Goal: Transaction & Acquisition: Purchase product/service

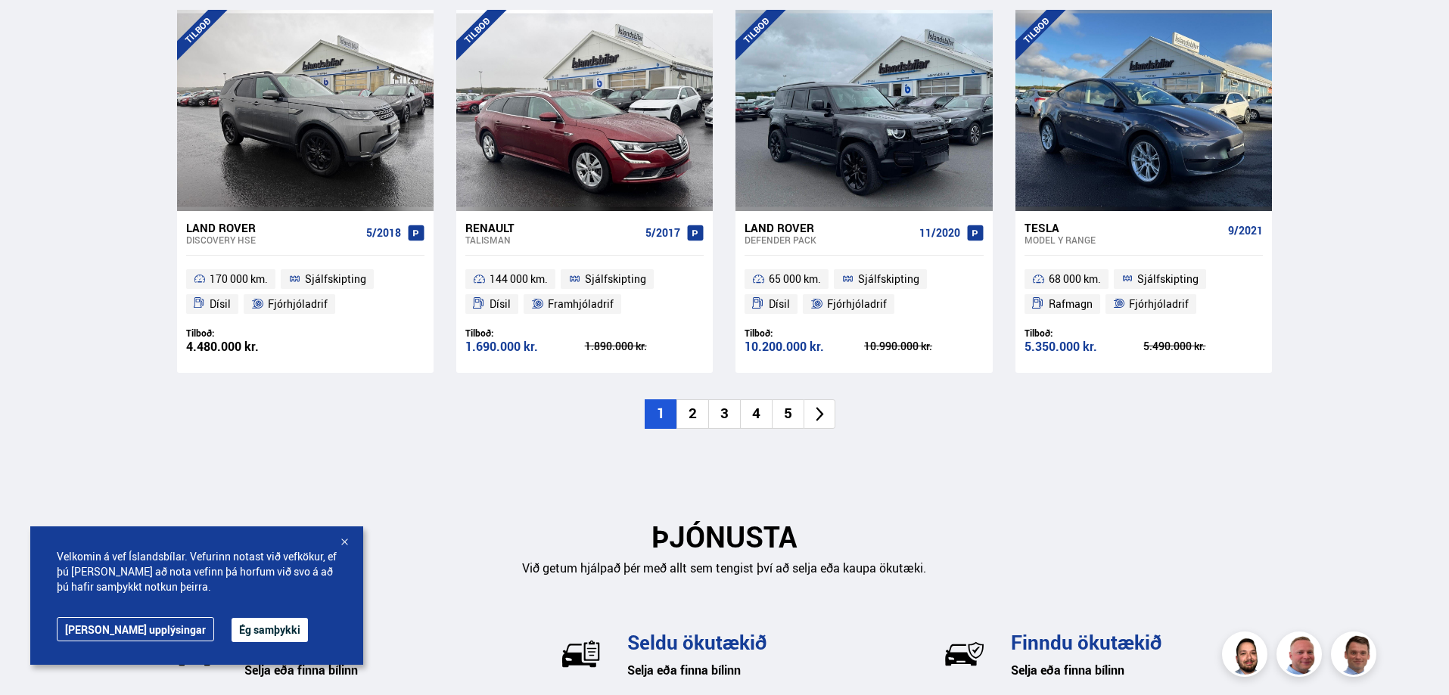
scroll to position [1664, 0]
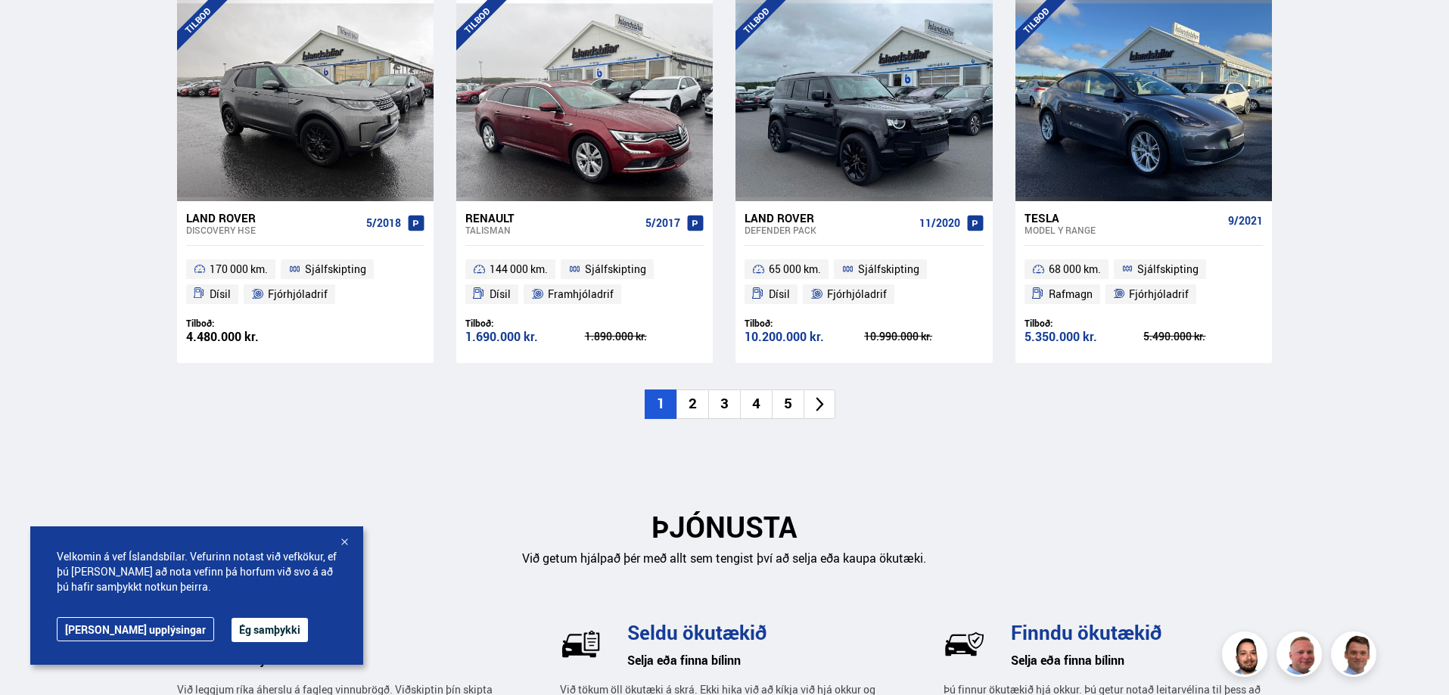
click at [828, 410] on li at bounding box center [819, 405] width 32 height 30
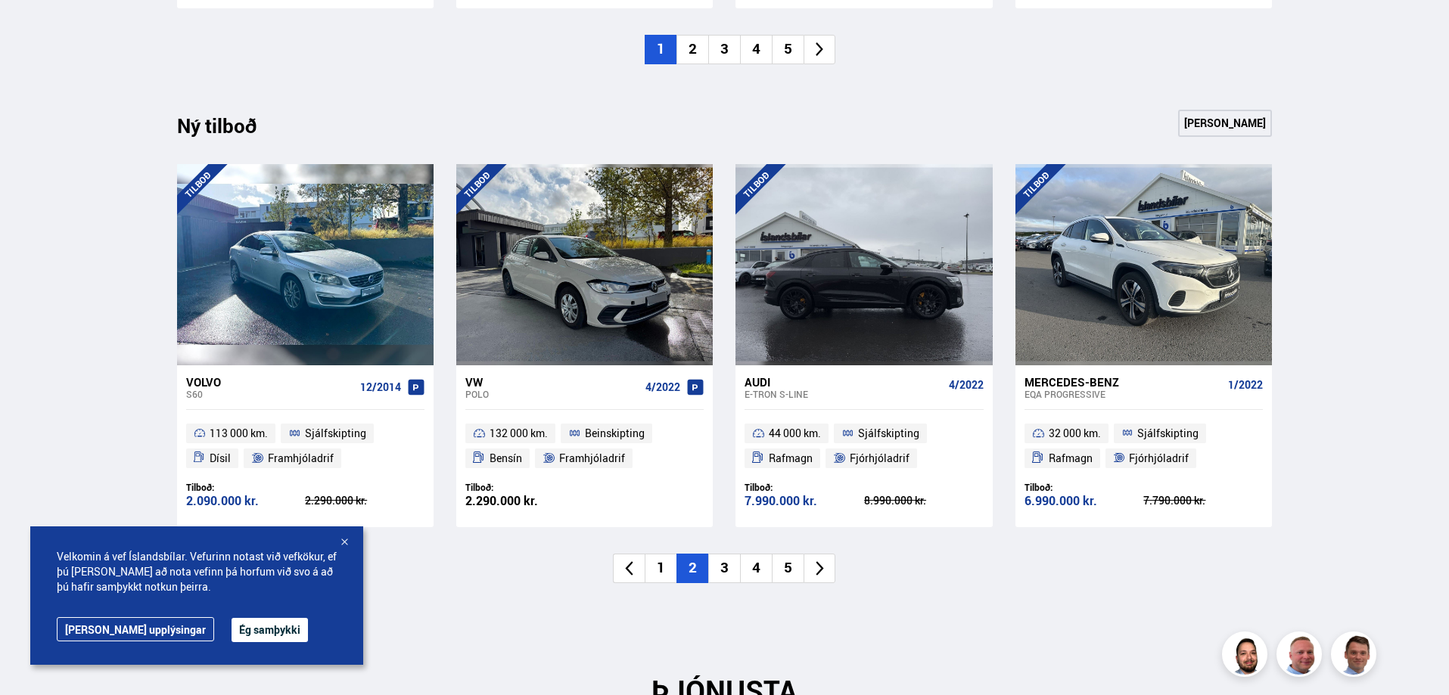
scroll to position [1513, 0]
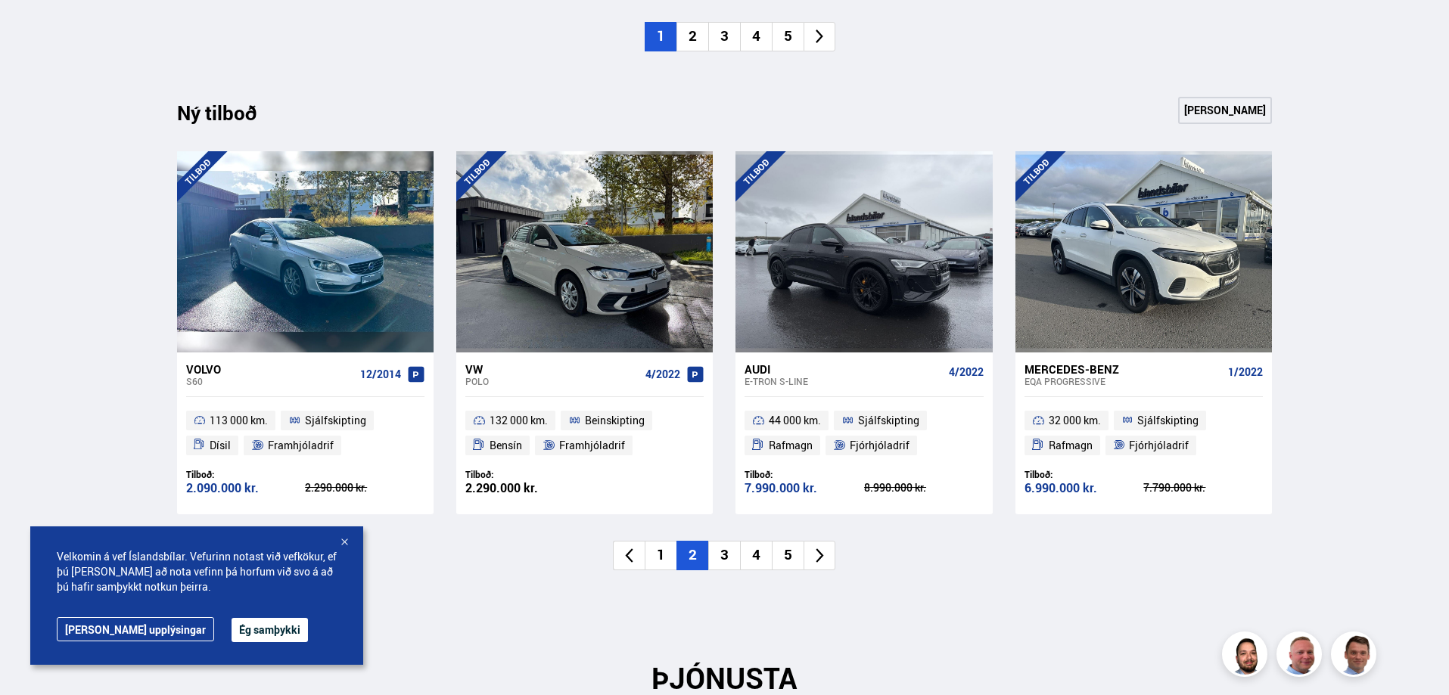
click at [816, 555] on icon at bounding box center [819, 555] width 17 height 17
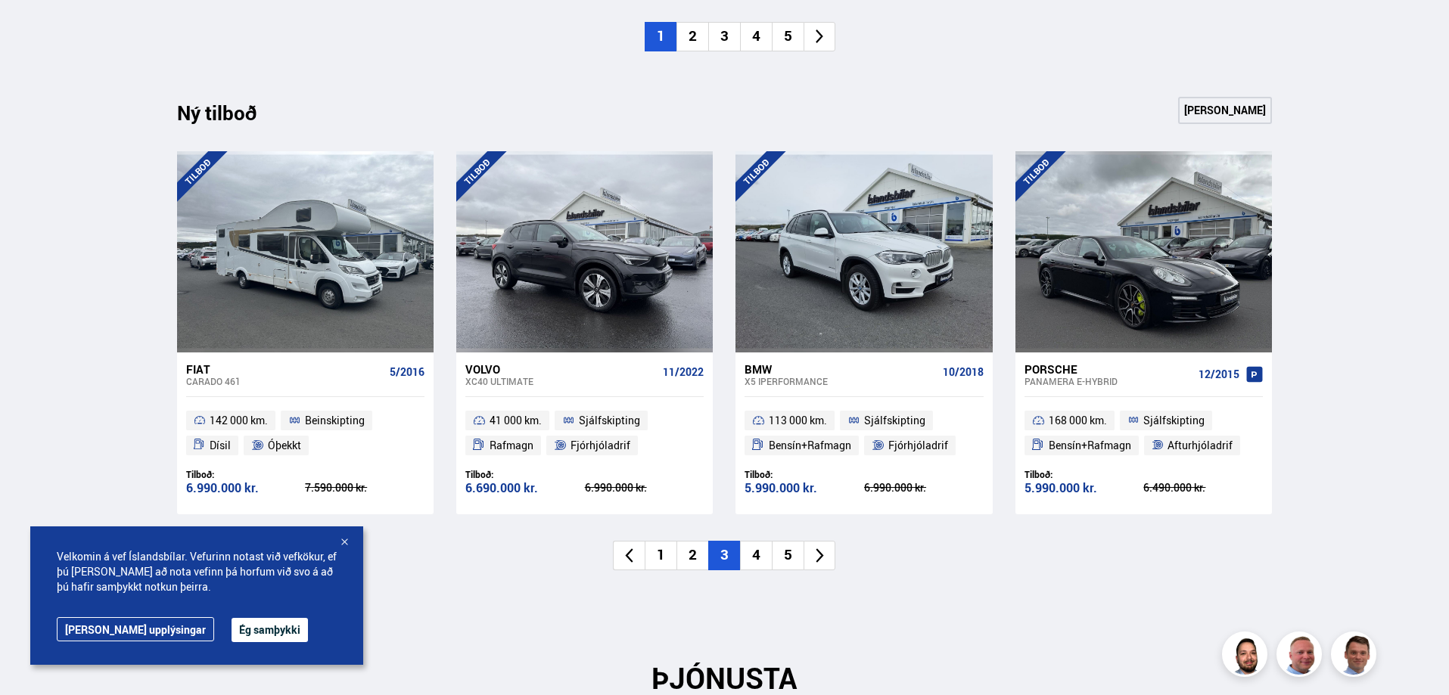
click at [816, 555] on icon at bounding box center [819, 555] width 17 height 17
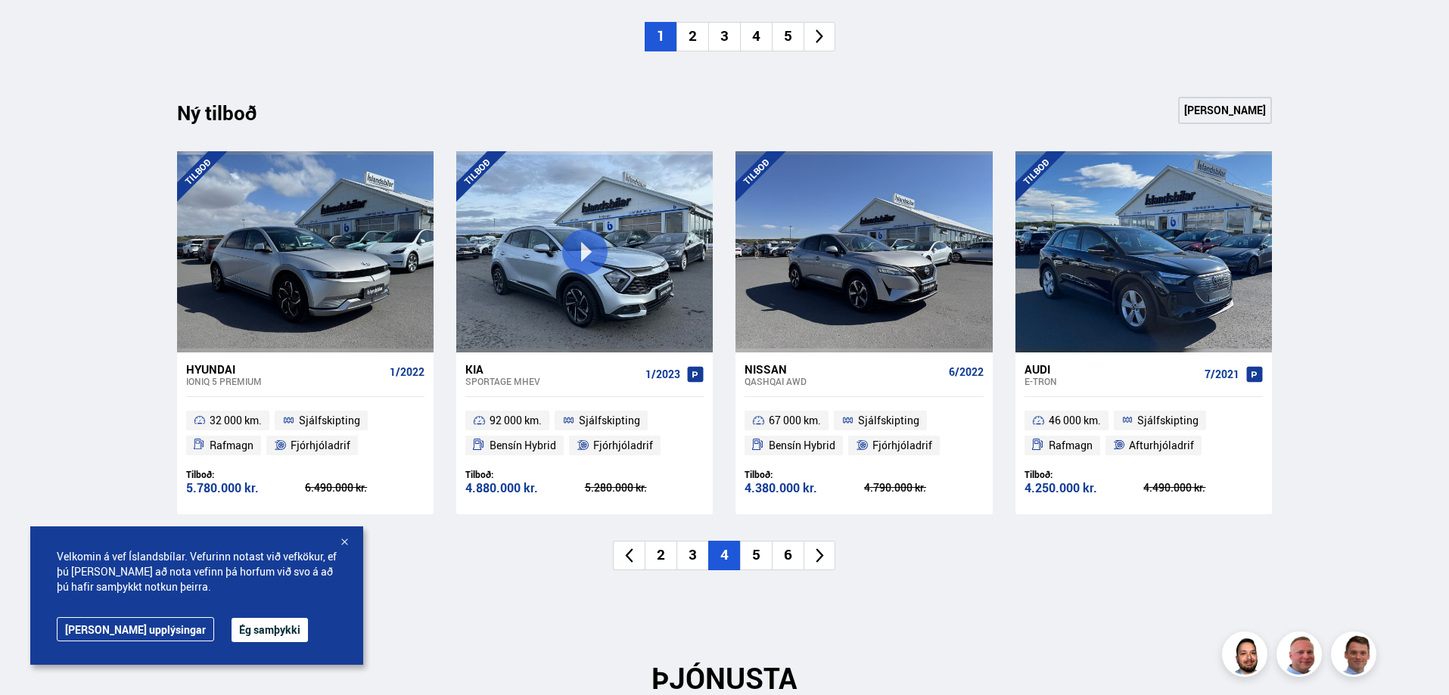
click at [816, 555] on icon at bounding box center [819, 555] width 17 height 17
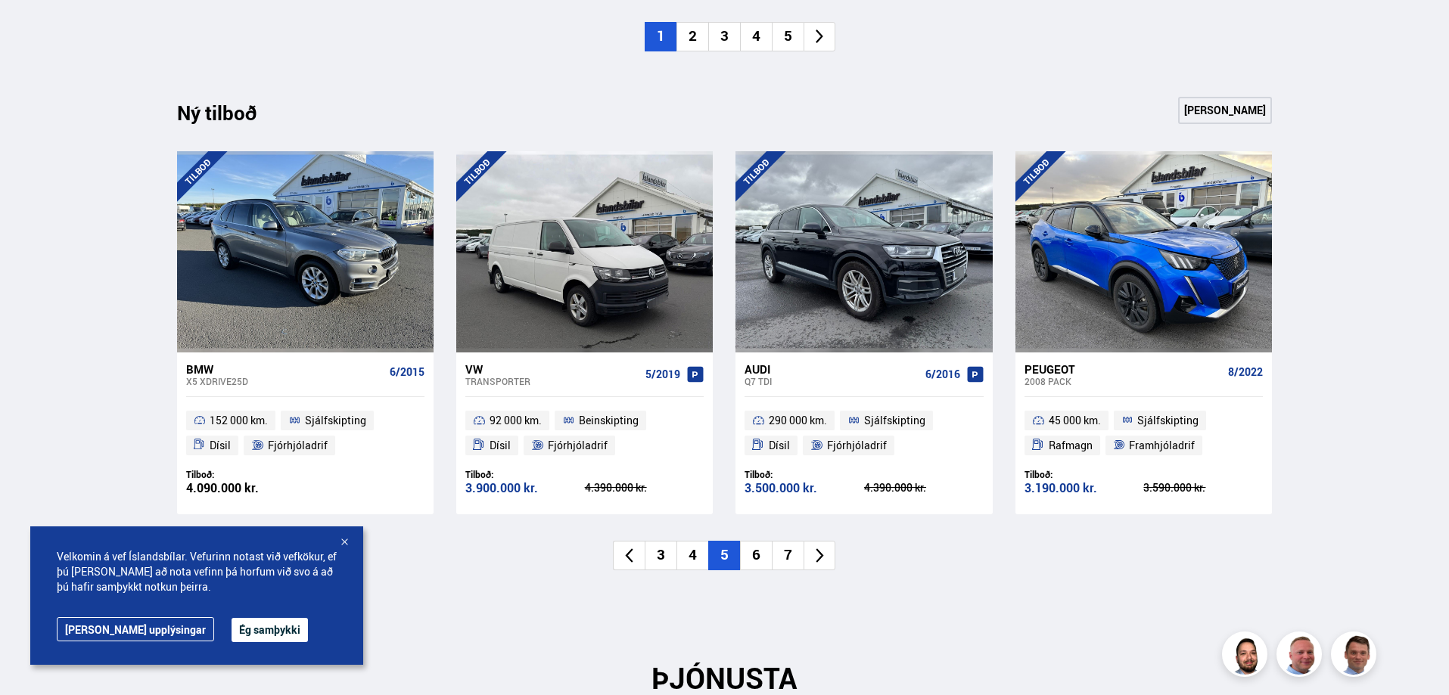
click at [820, 556] on icon at bounding box center [819, 555] width 17 height 17
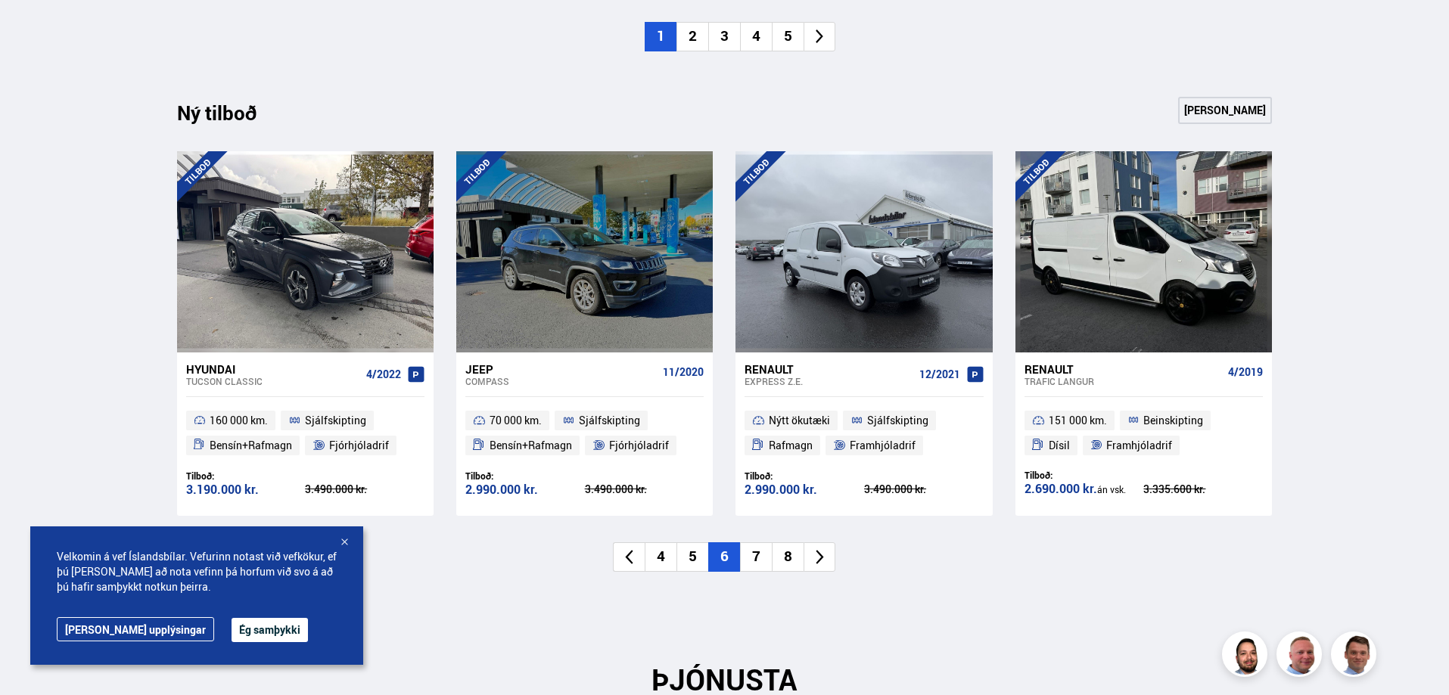
click at [820, 556] on icon at bounding box center [819, 556] width 17 height 17
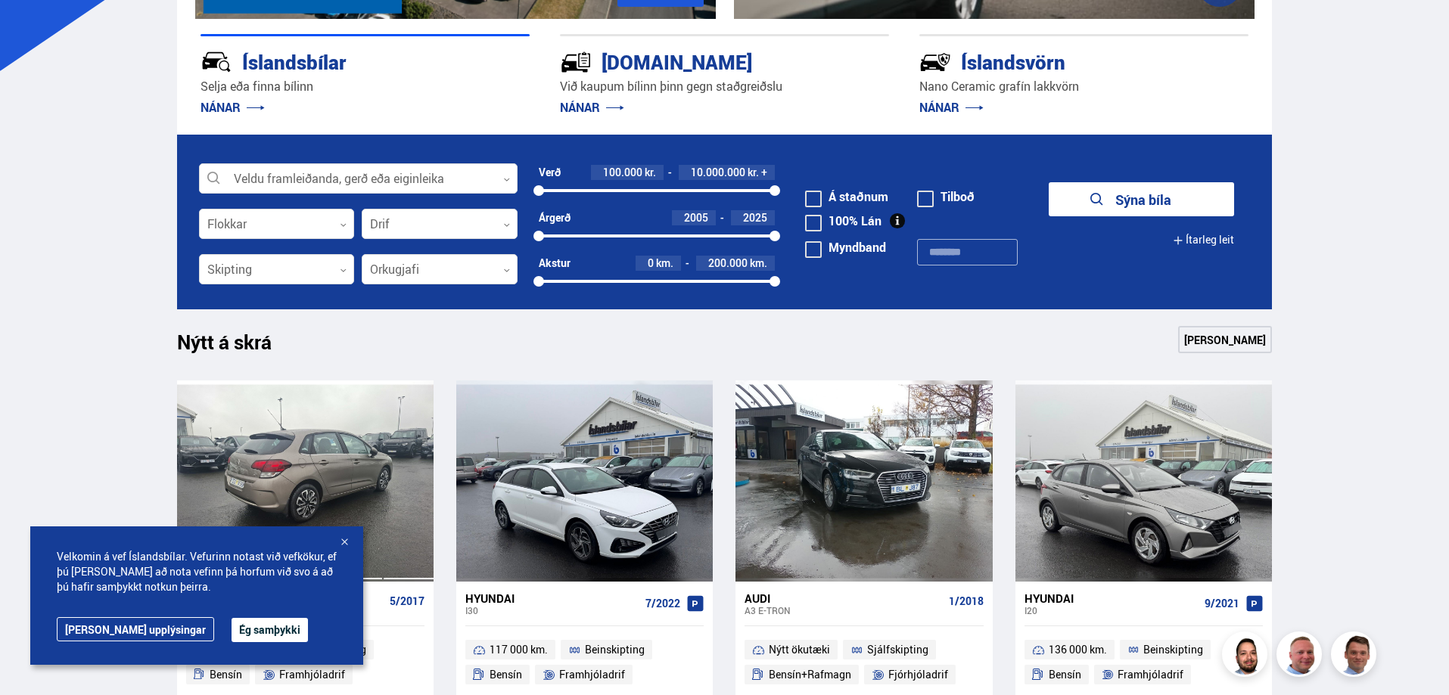
scroll to position [378, 0]
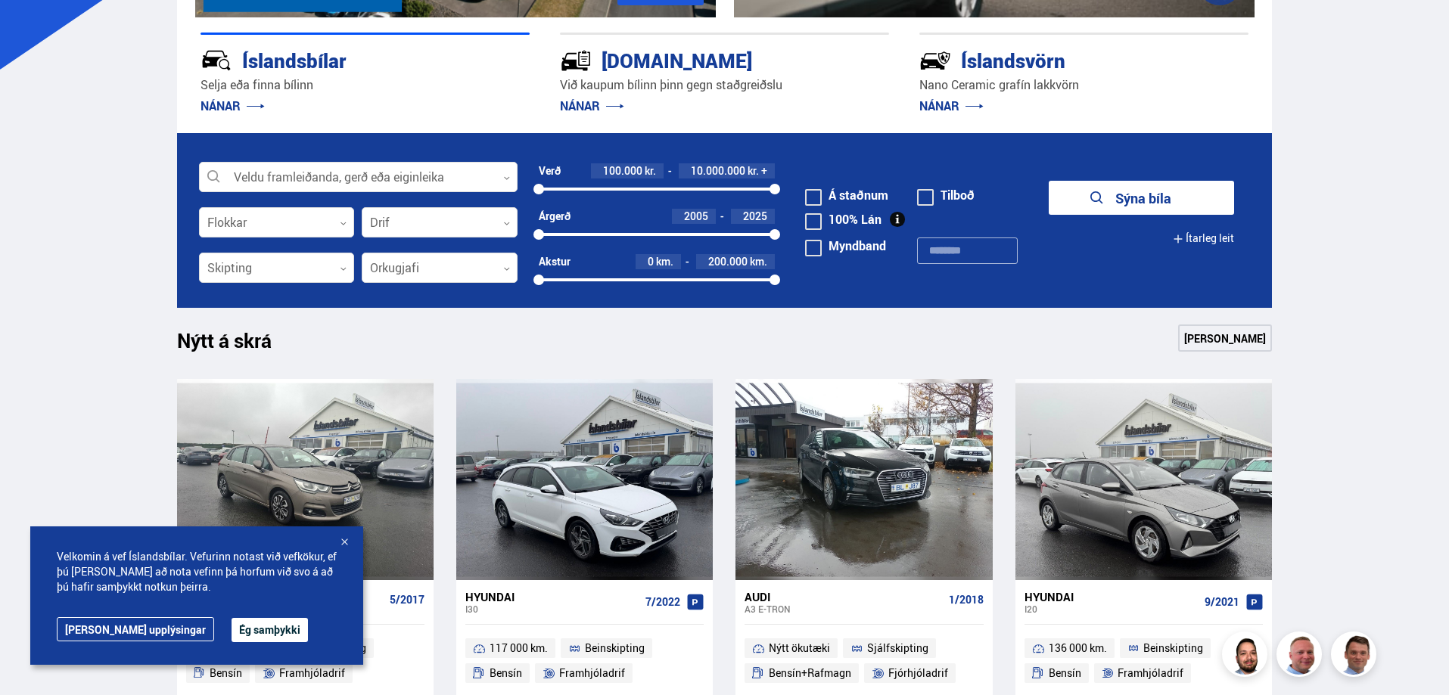
click at [232, 625] on button "Ég samþykki" at bounding box center [270, 630] width 76 height 24
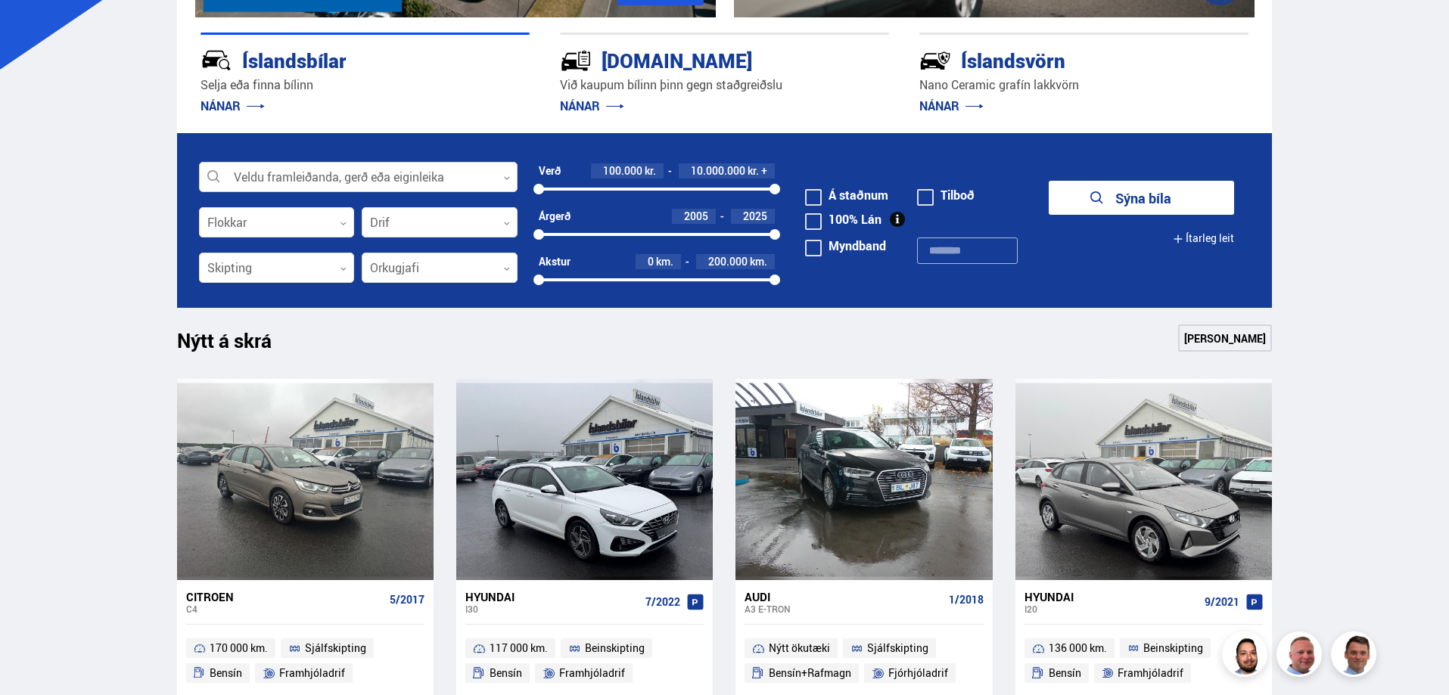
click at [366, 173] on div at bounding box center [358, 178] width 319 height 30
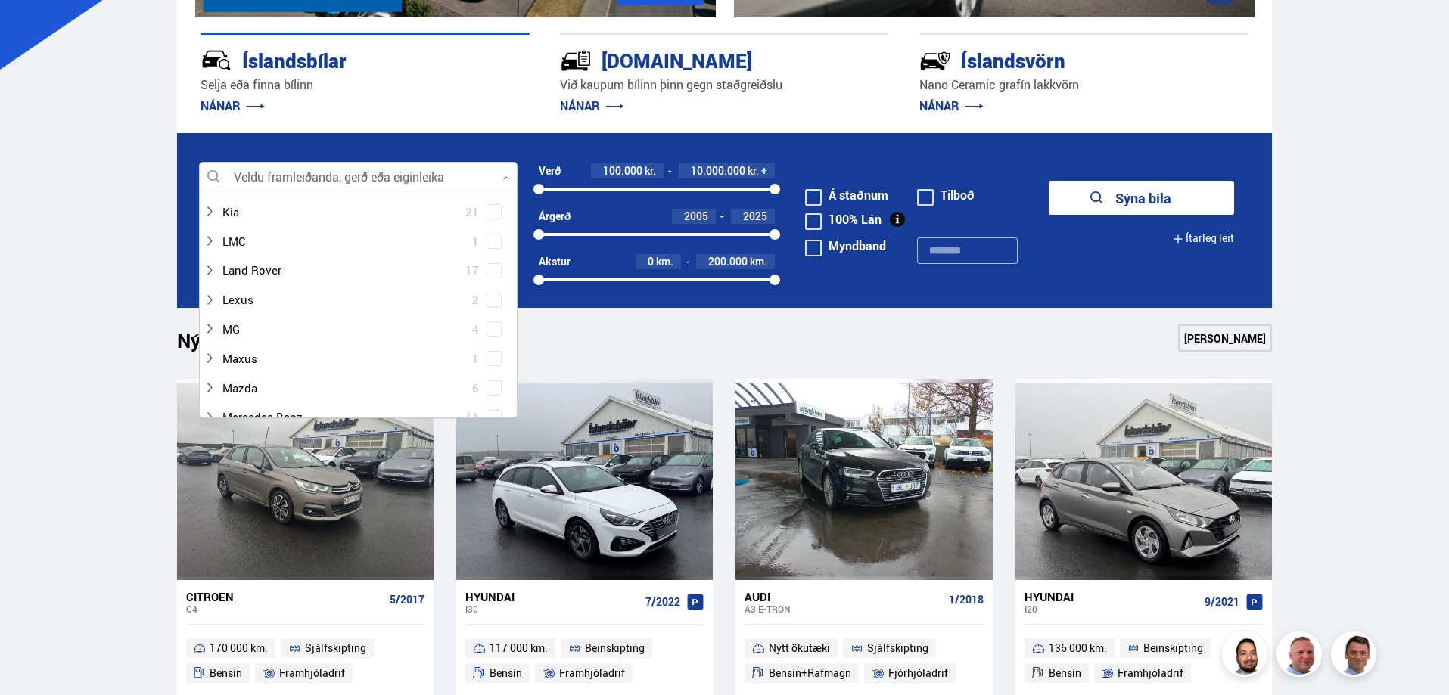
scroll to position [605, 0]
click at [245, 333] on div at bounding box center [343, 332] width 279 height 22
click at [1123, 246] on div "Ítarleg leit" at bounding box center [1141, 244] width 185 height 45
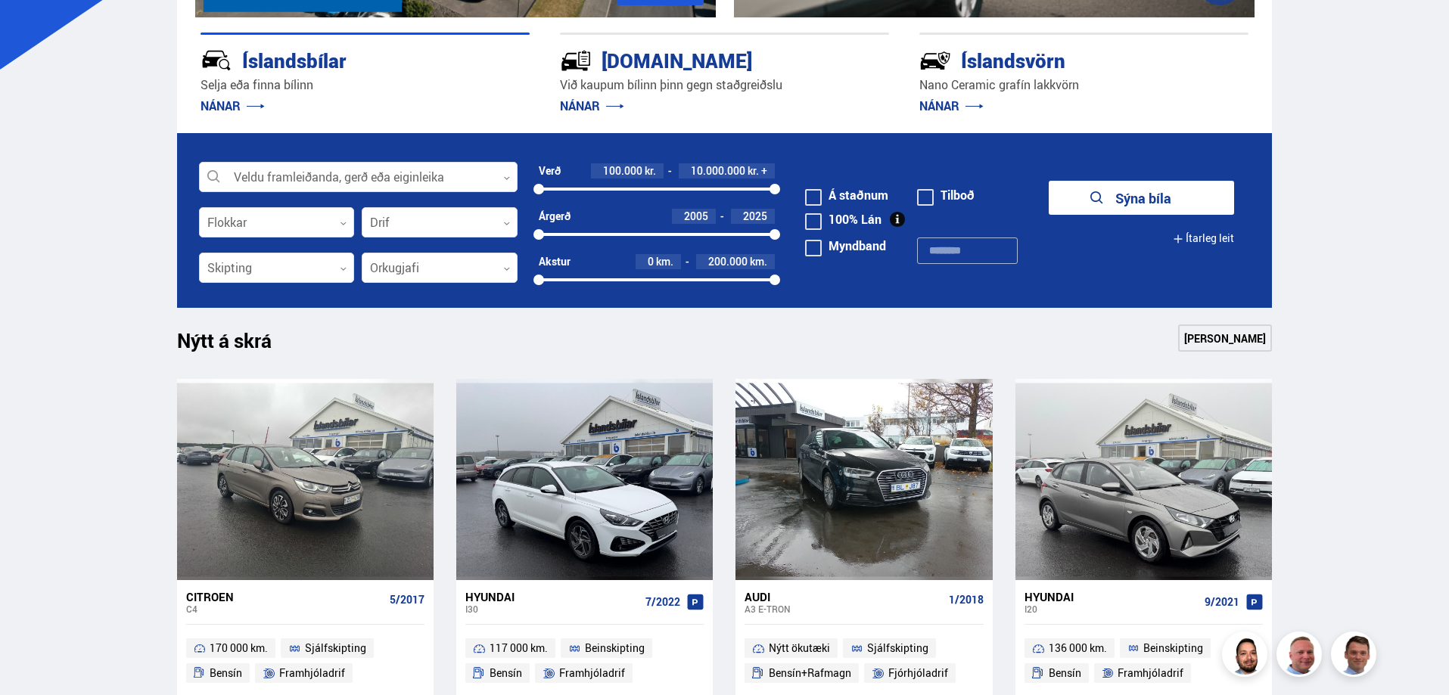
click at [1153, 184] on button "Sýna bíla" at bounding box center [1141, 198] width 185 height 34
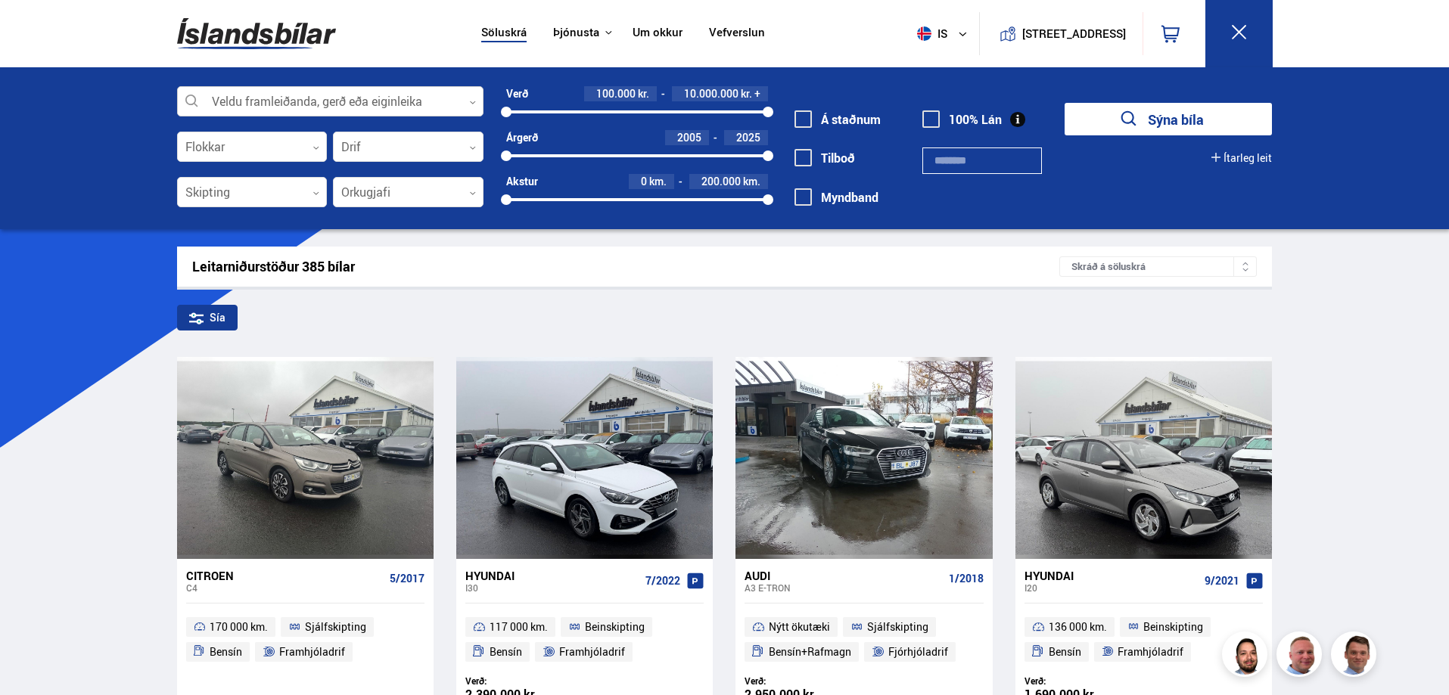
click at [250, 100] on div at bounding box center [330, 102] width 306 height 30
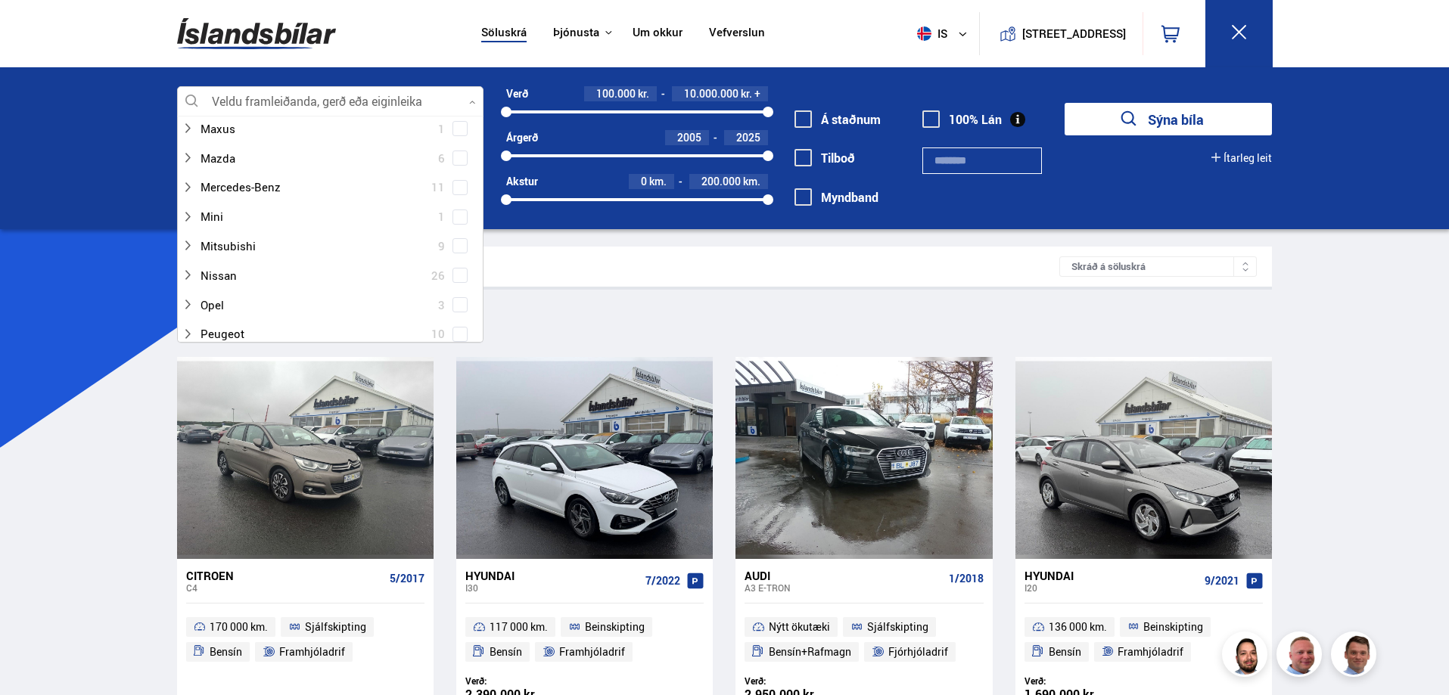
scroll to position [681, 0]
click at [236, 182] on div at bounding box center [315, 180] width 267 height 22
click at [458, 184] on span at bounding box center [459, 180] width 15 height 15
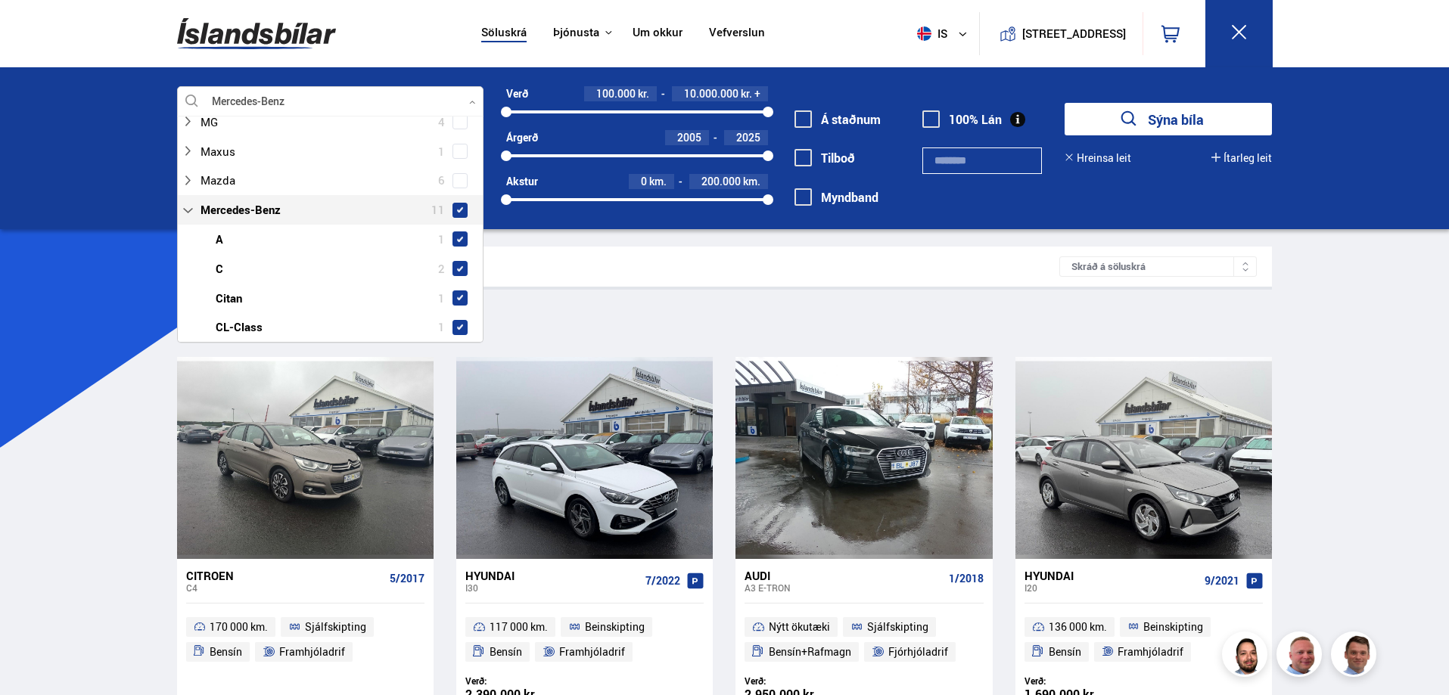
scroll to position [710, 0]
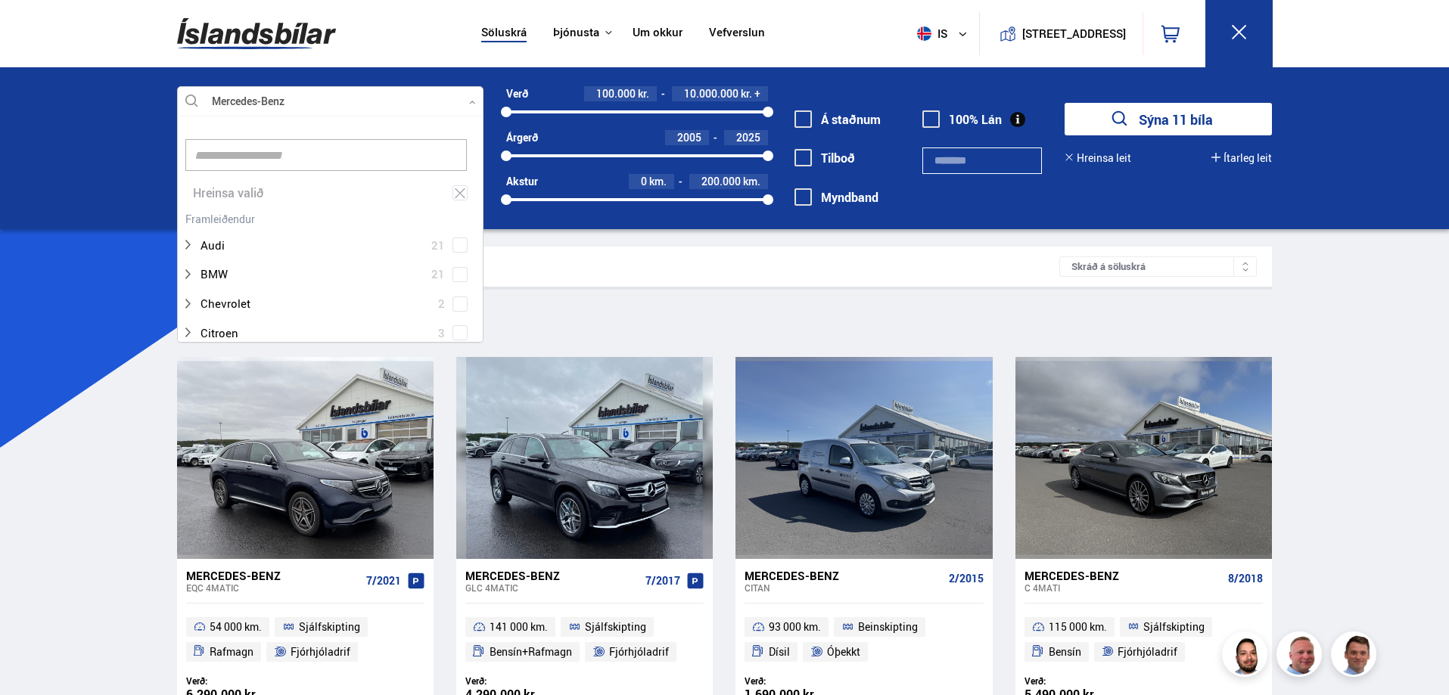
drag, startPoint x: 1388, startPoint y: 343, endPoint x: 1322, endPoint y: 326, distance: 68.1
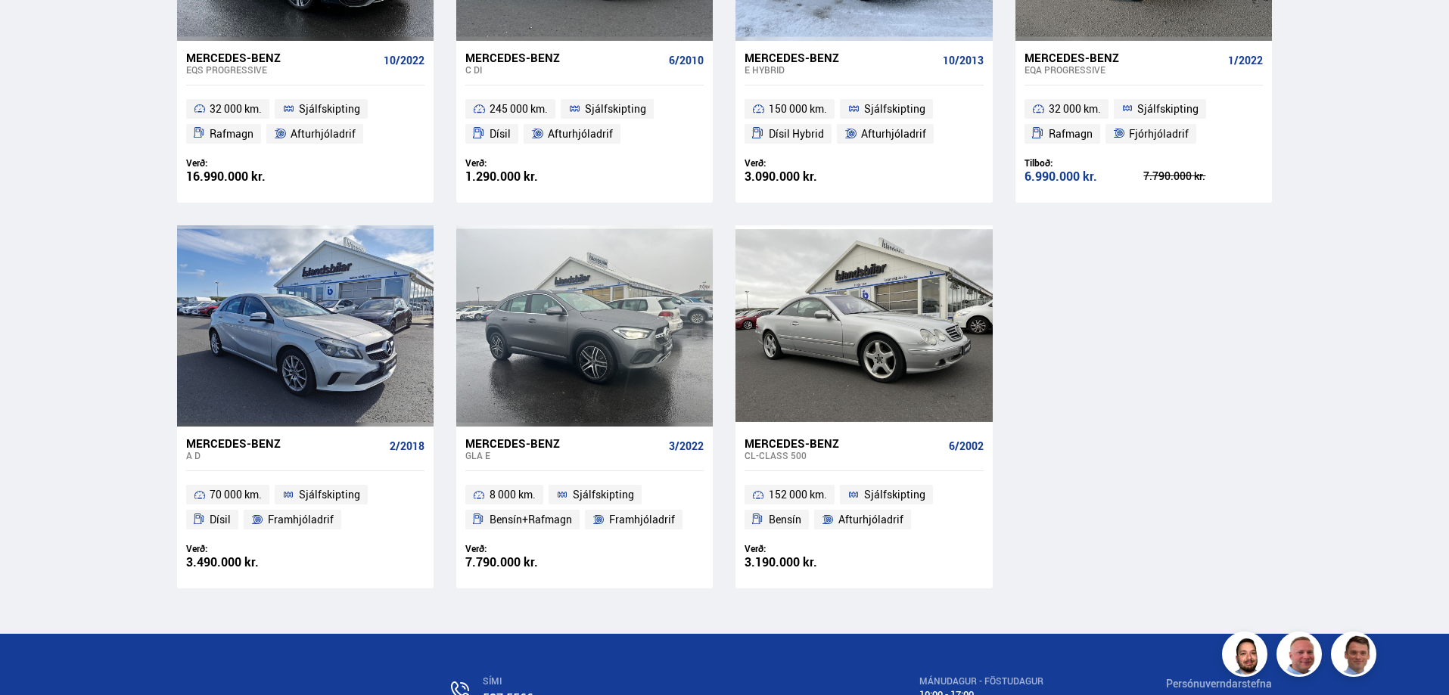
scroll to position [908, 0]
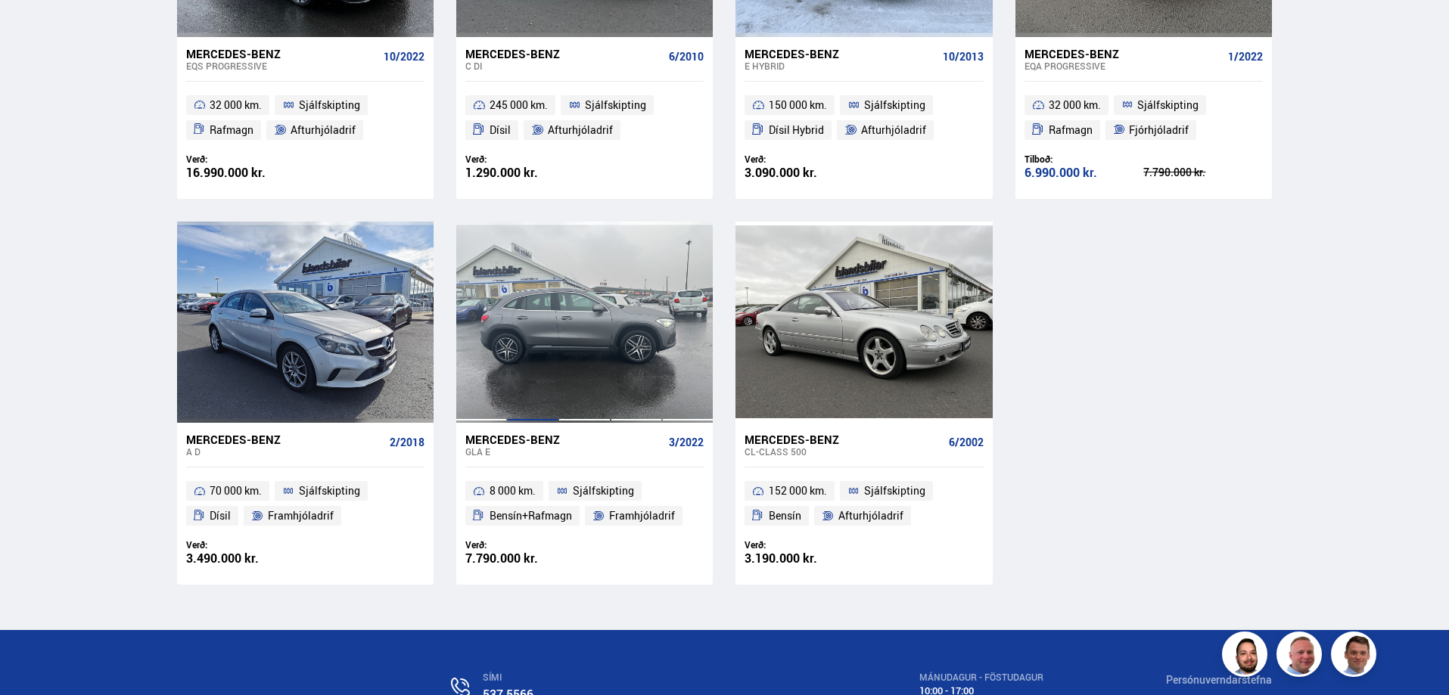
click at [550, 322] on div at bounding box center [532, 322] width 51 height 201
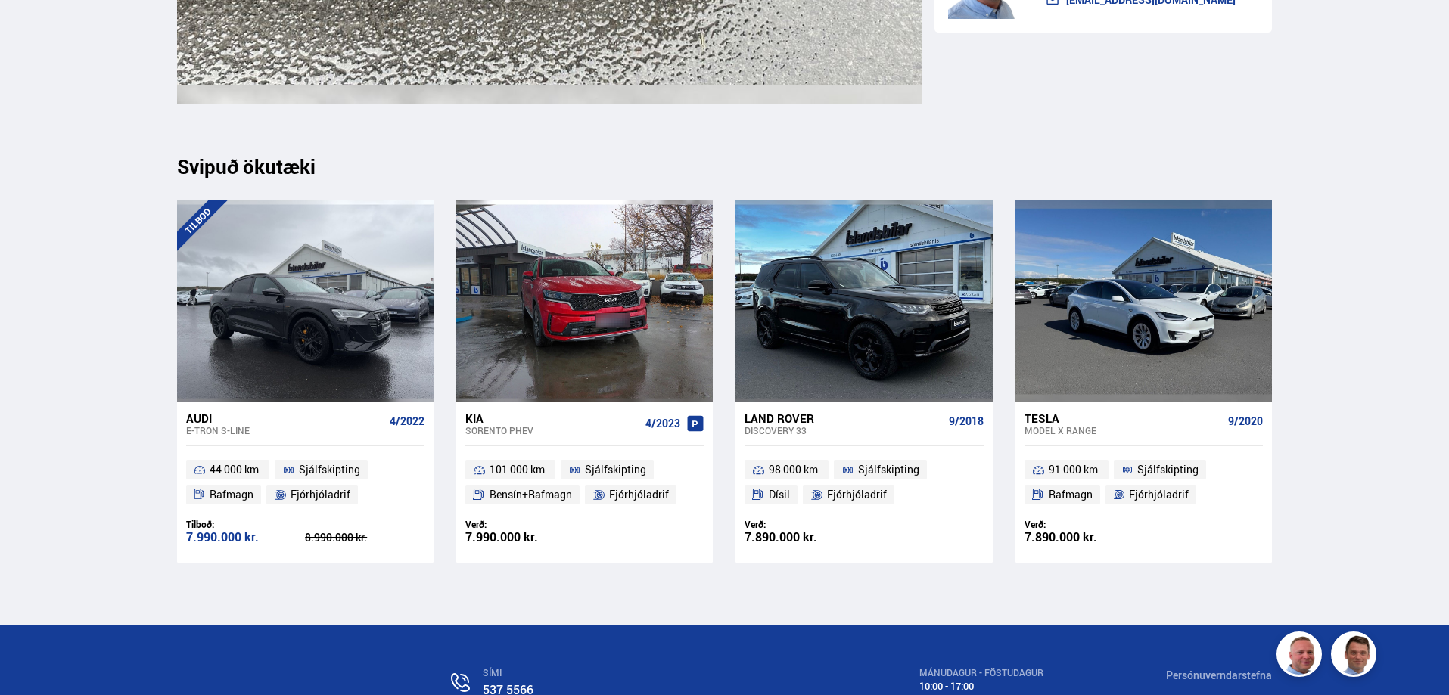
scroll to position [18687, 0]
